Goal: Task Accomplishment & Management: Complete application form

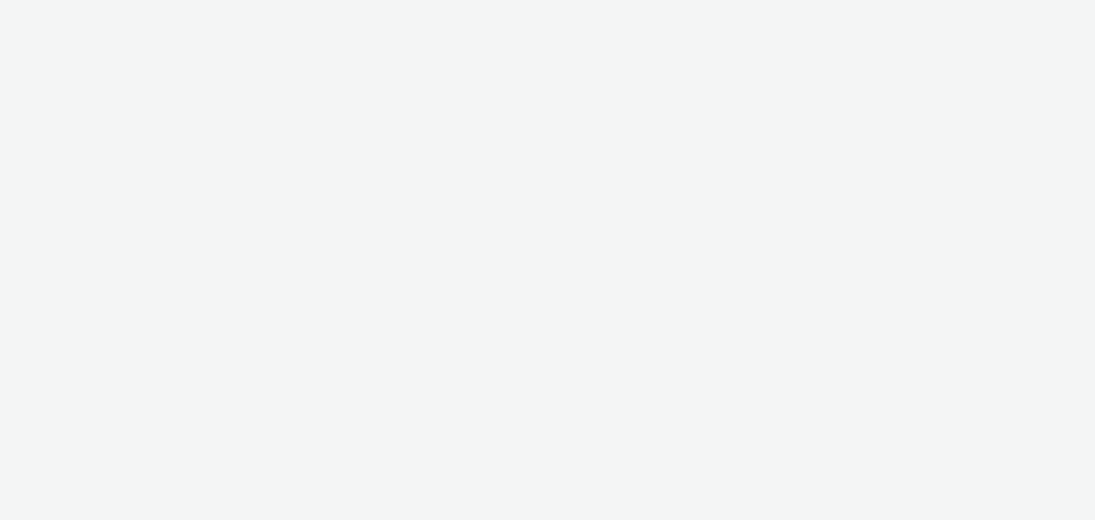
select select "79162ed7-0017-4339-93b0-3399b708648f"
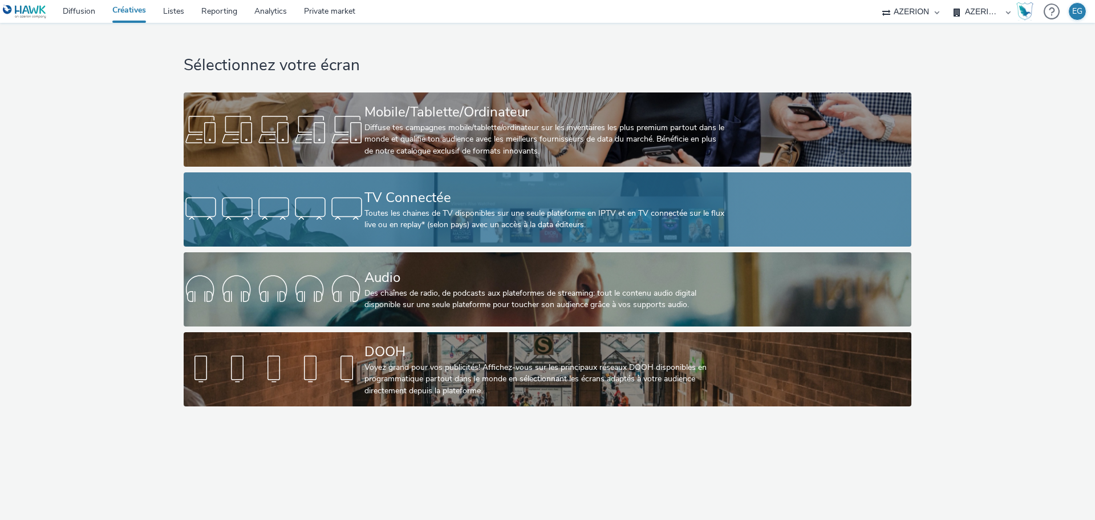
click at [451, 200] on div "TV Connectée" at bounding box center [546, 198] width 362 height 20
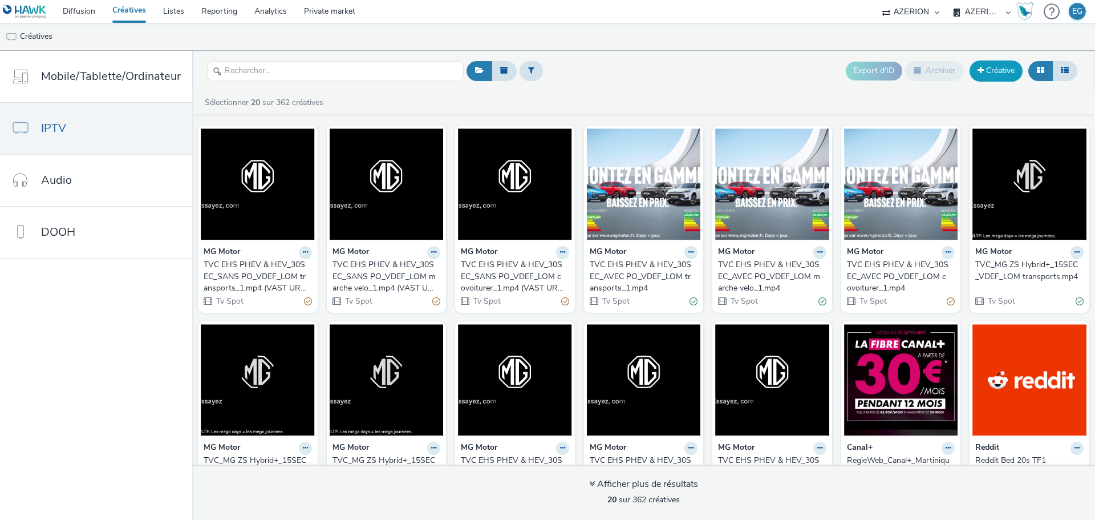
click at [998, 78] on link "Créative" at bounding box center [996, 70] width 53 height 21
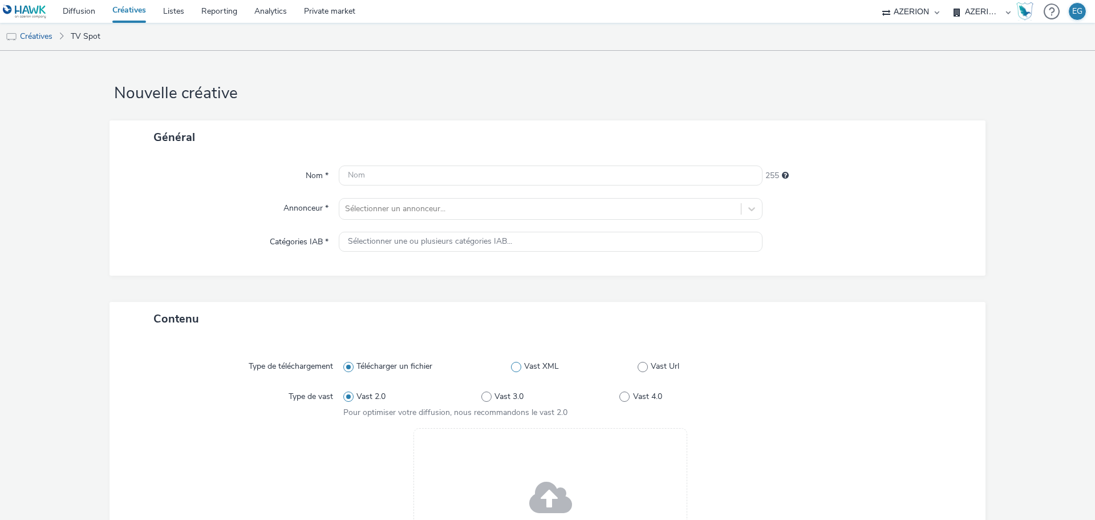
click at [627, 362] on label "Vast XML" at bounding box center [574, 366] width 127 height 11
click at [519, 363] on input "Vast XML" at bounding box center [514, 366] width 7 height 7
radio input "false"
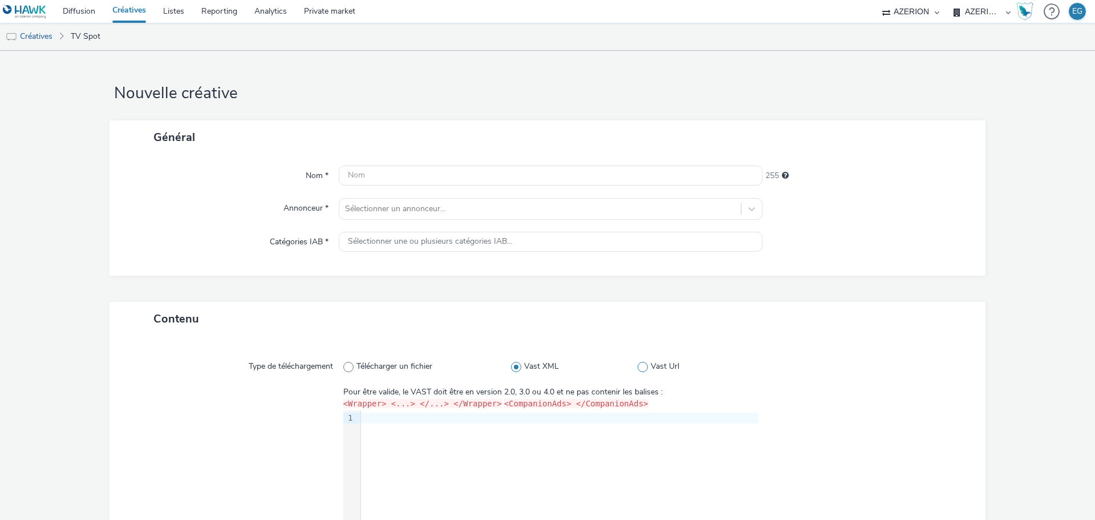
click at [662, 361] on span "Vast Url" at bounding box center [665, 366] width 29 height 11
click at [645, 363] on input "Vast Url" at bounding box center [641, 366] width 7 height 7
radio input "false"
radio input "true"
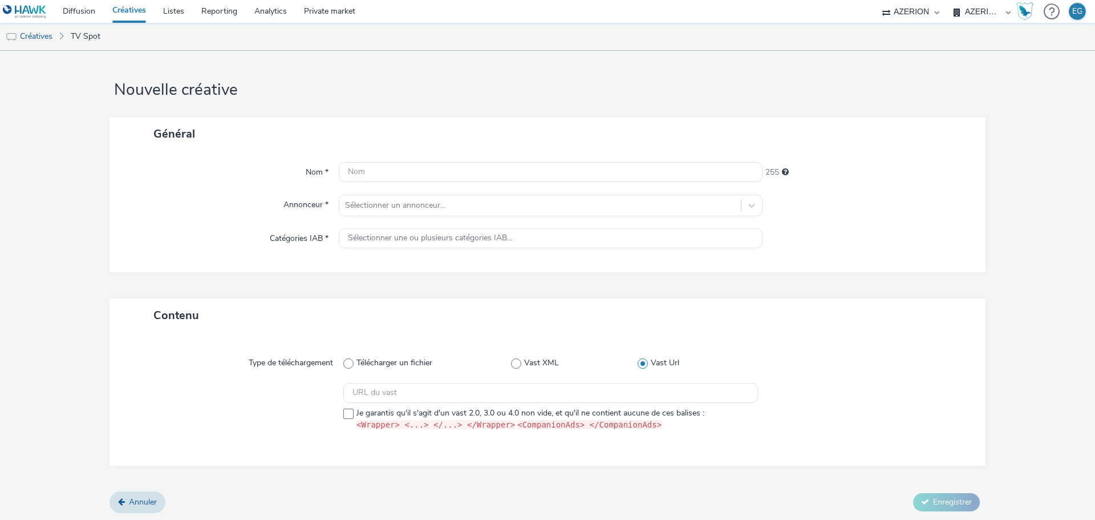
scroll to position [4, 0]
click at [444, 395] on input "text" at bounding box center [550, 392] width 415 height 20
paste input "https://[DOMAIN_NAME]/vast?vastUrl=hk6kyz3p-4856218536&xid=axa-ch&yid=captify&z…"
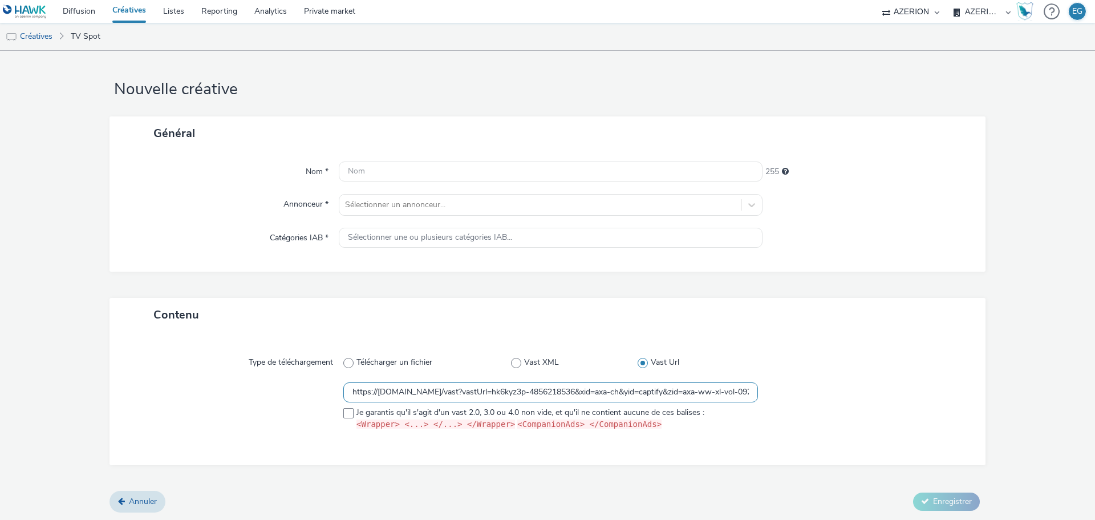
scroll to position [0, 1894]
type input "https://[DOMAIN_NAME]/vast?vastUrl=hk6kyz3p-4856218536&xid=axa-ch&yid=captify&z…"
click at [921, 429] on div at bounding box center [862, 408] width 208 height 53
click at [447, 167] on input "text" at bounding box center [551, 171] width 424 height 20
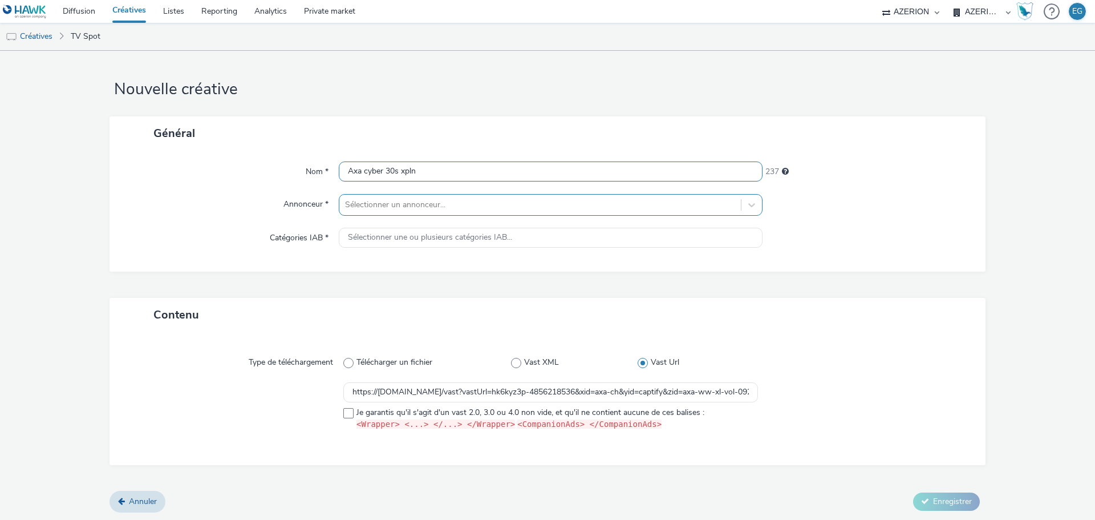
type input "Axa cyber 30s xpln"
click at [423, 214] on div "Sélectionner un annonceur..." at bounding box center [551, 205] width 424 height 22
type input "axa"
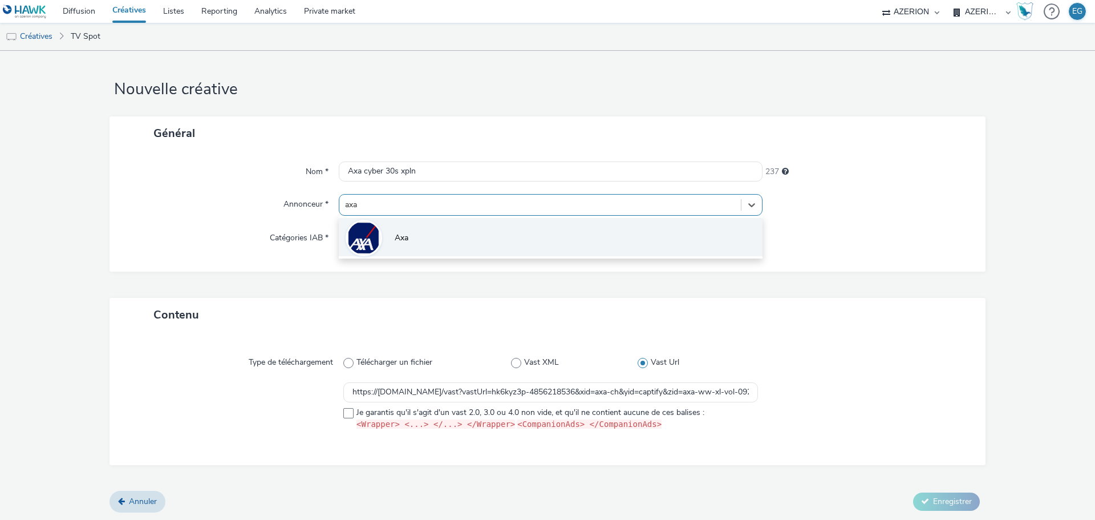
click at [418, 230] on li "Axa" at bounding box center [551, 237] width 424 height 38
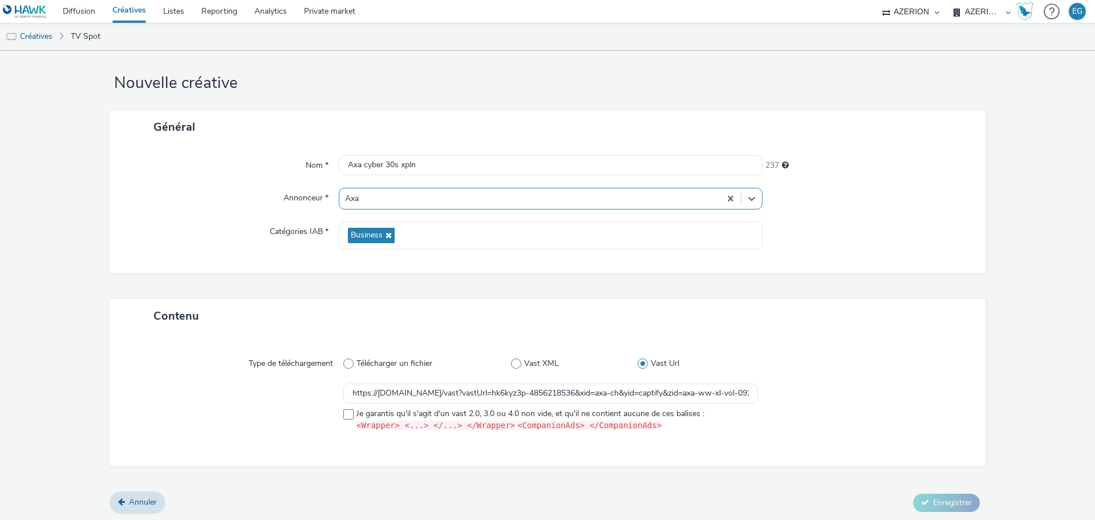
scroll to position [11, 0]
click at [359, 414] on span "Je garantis qu'il s'agit d'un vast 2.0, 3.0 ou 4.0 non vide, et qu'il ne contie…" at bounding box center [531, 419] width 348 height 24
checkbox input "true"
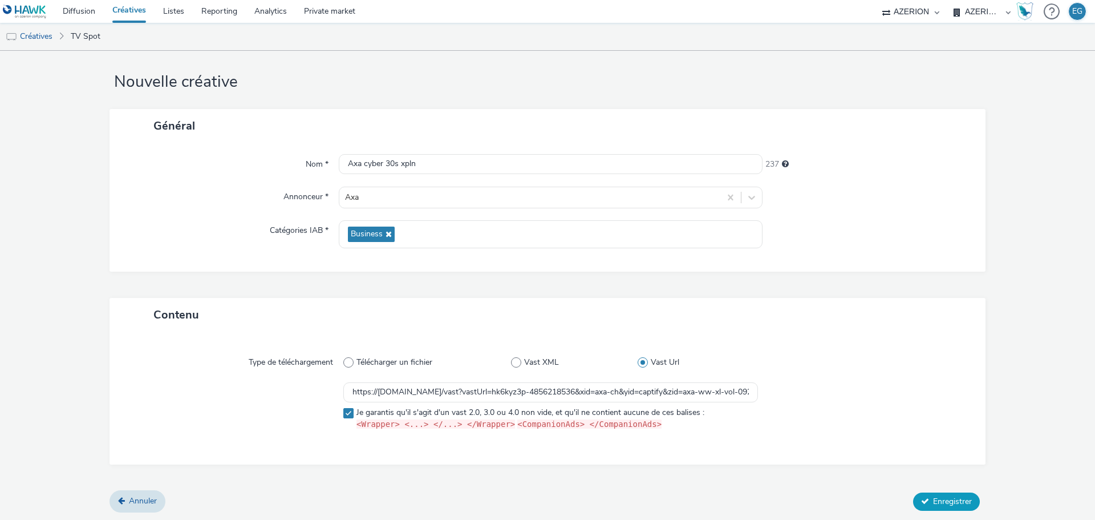
click at [949, 502] on span "Enregistrer" at bounding box center [952, 501] width 39 height 11
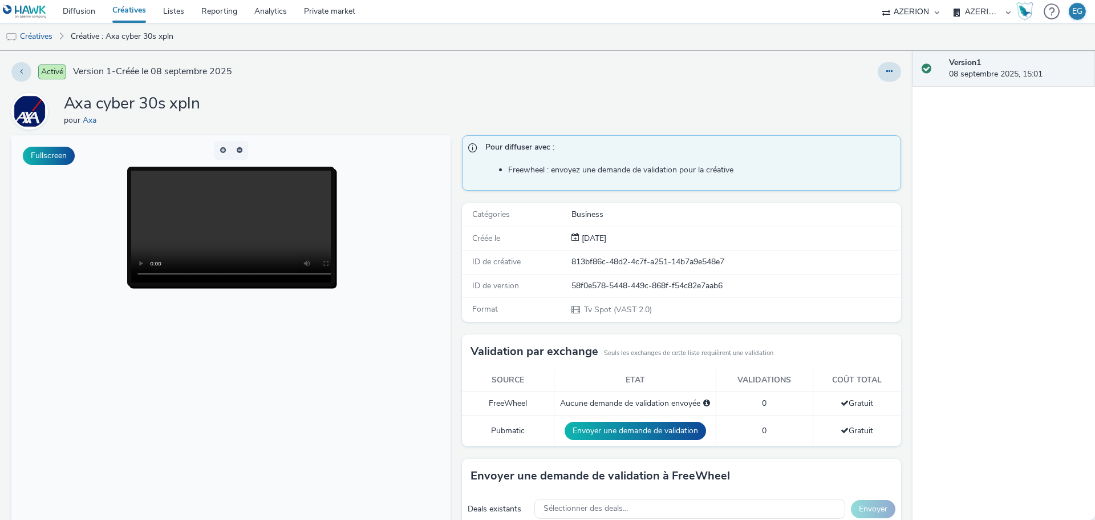
click at [136, 21] on link "Créatives" at bounding box center [129, 11] width 51 height 23
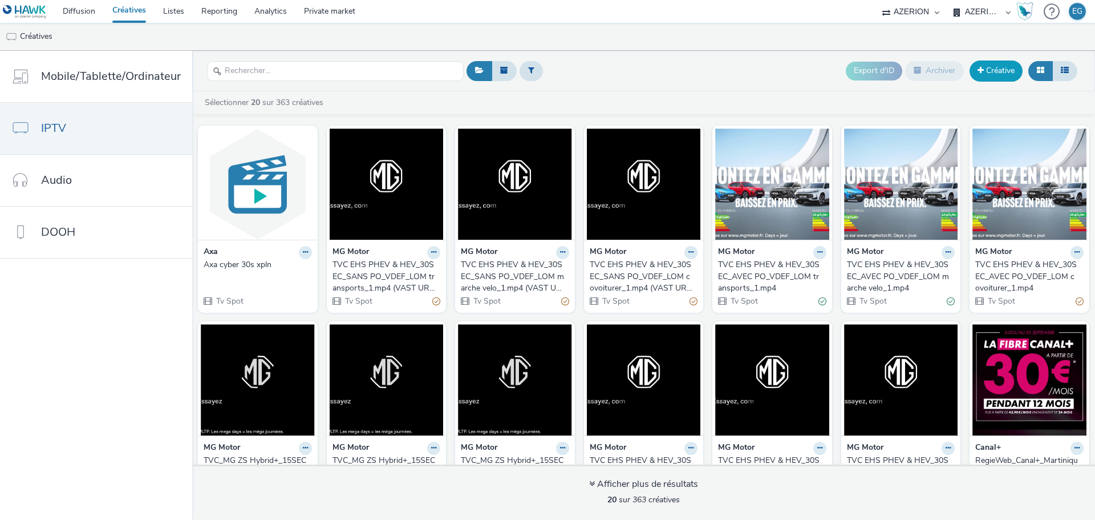
click at [998, 69] on link "Créative" at bounding box center [996, 70] width 53 height 21
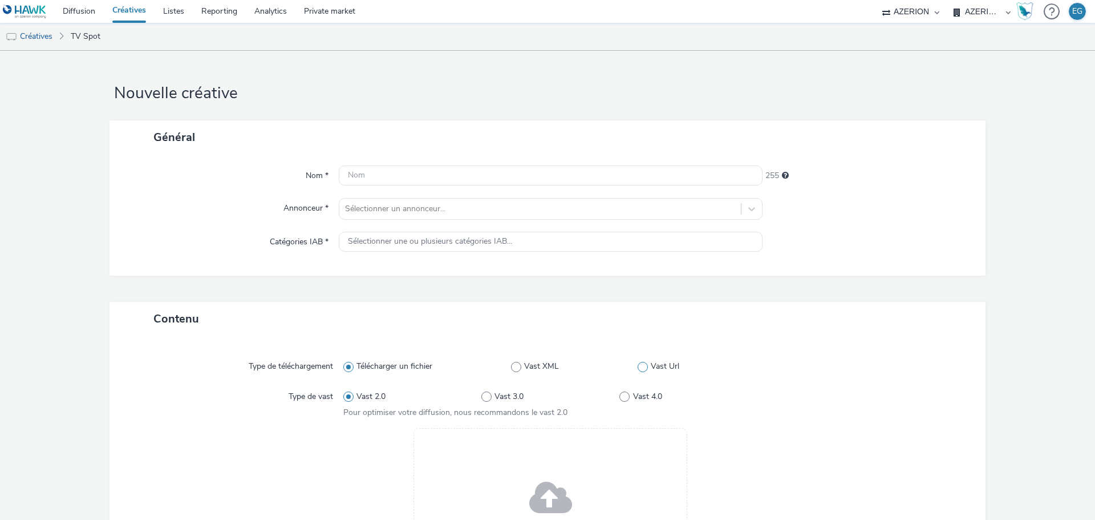
click at [641, 370] on span at bounding box center [643, 367] width 10 height 10
click at [641, 370] on input "Vast Url" at bounding box center [641, 366] width 7 height 7
radio input "false"
radio input "true"
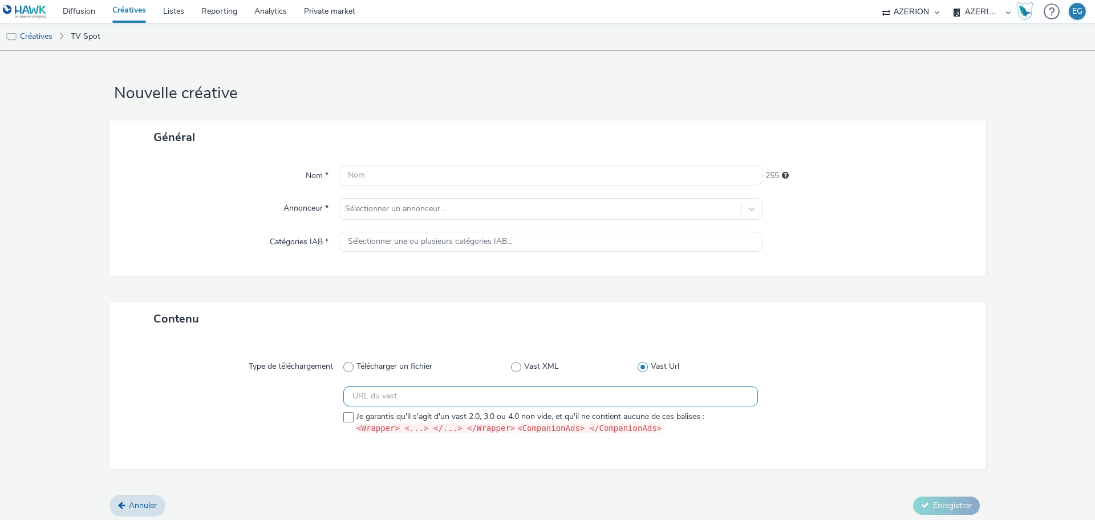
click at [562, 390] on input "text" at bounding box center [550, 396] width 415 height 20
paste input "https://[DOMAIN_NAME]/vast?vastUrl=jj8ogdga-7852866288&xid=axa-ch&yid=captify&z…"
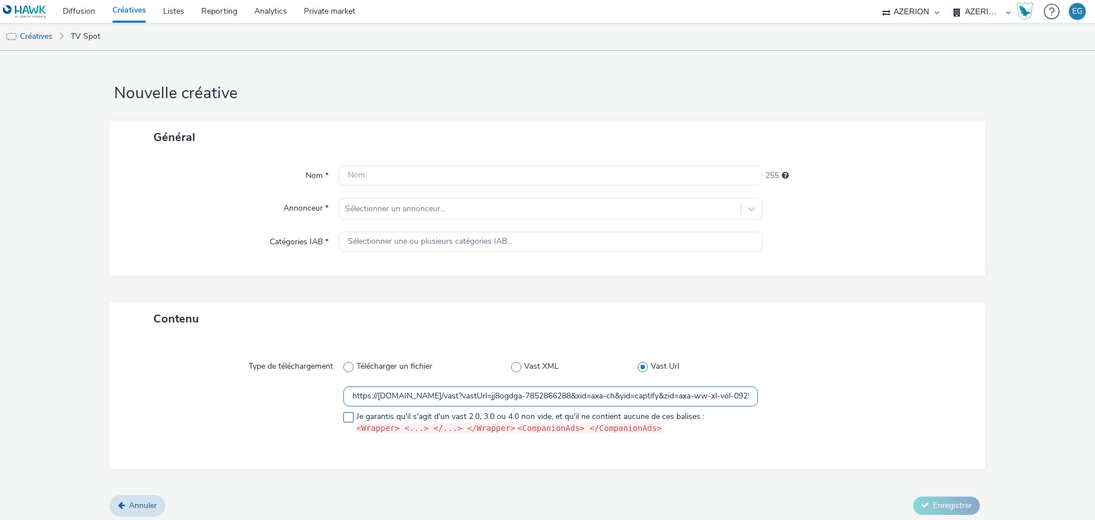
scroll to position [0, 1890]
type input "https://[DOMAIN_NAME]/vast?vastUrl=jj8ogdga-7852866288&xid=axa-ch&yid=captify&z…"
click at [347, 412] on span at bounding box center [348, 417] width 10 height 10
checkbox input "true"
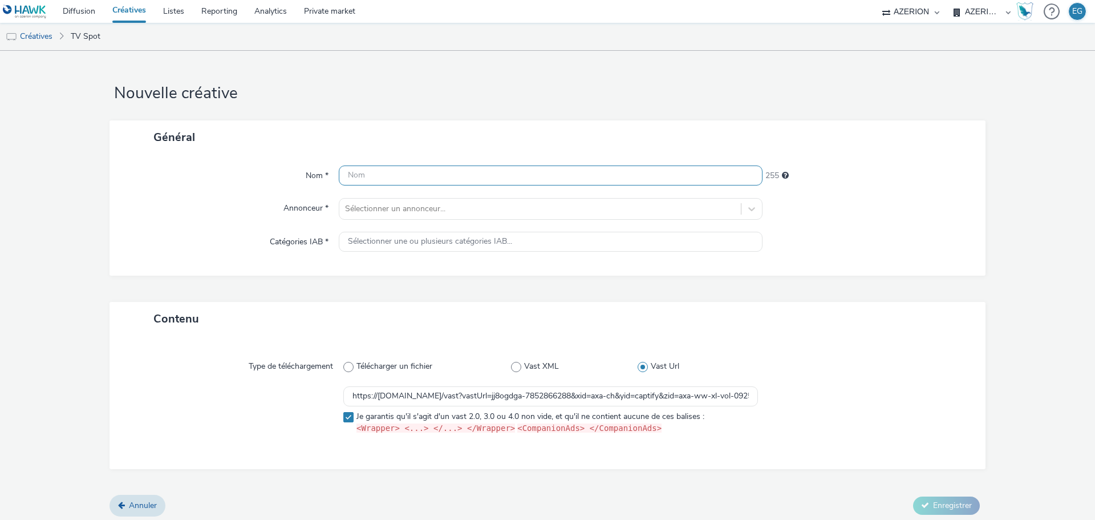
click at [416, 178] on input "text" at bounding box center [551, 175] width 424 height 20
type input "Axa energy 30s xpln"
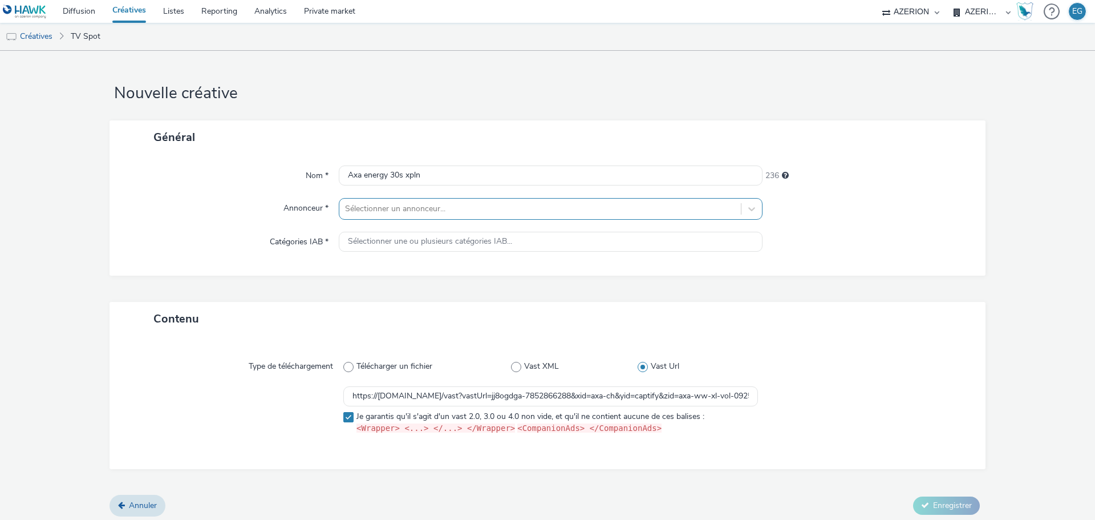
click at [363, 207] on div at bounding box center [540, 209] width 390 height 14
type input "axa"
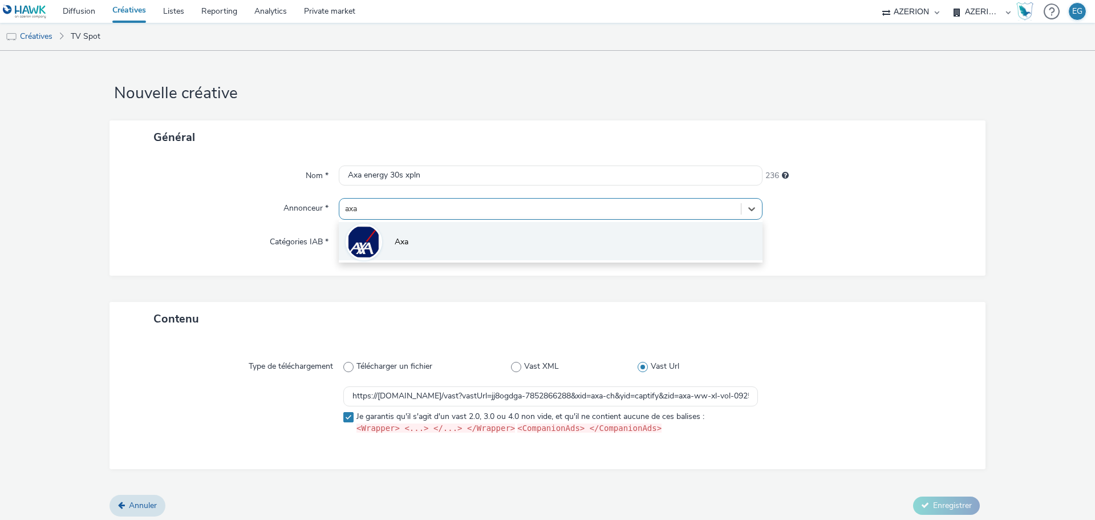
click at [396, 242] on span "Axa" at bounding box center [402, 241] width 14 height 11
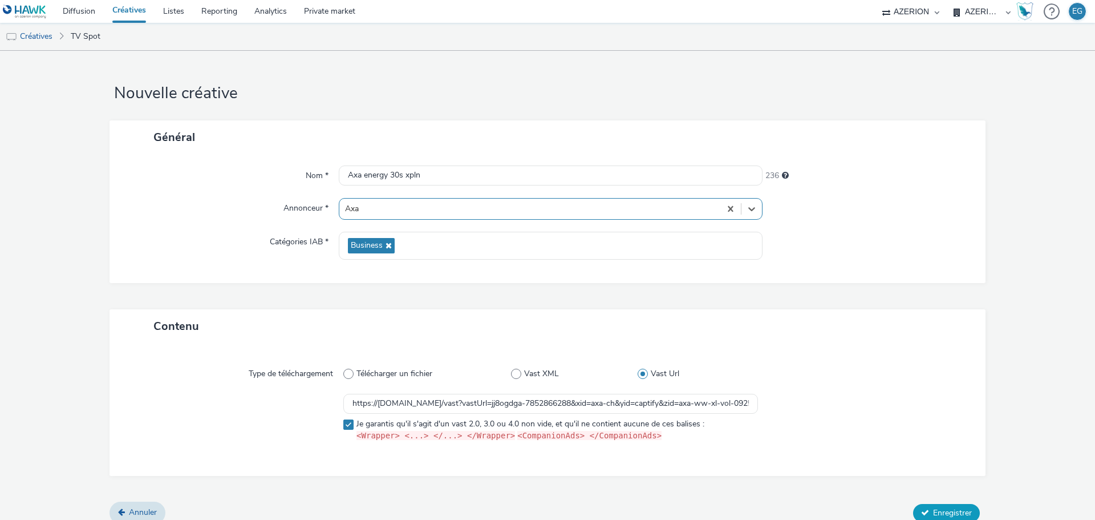
click at [933, 509] on span "Enregistrer" at bounding box center [952, 512] width 39 height 11
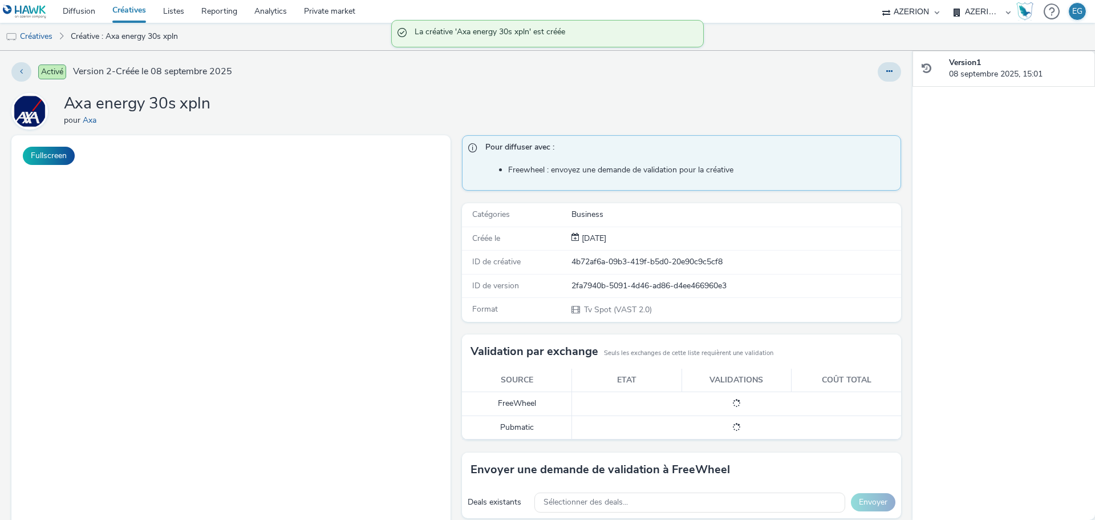
click at [393, 117] on div "Axa energy 30s xpln pour Axa" at bounding box center [456, 111] width 890 height 37
